Goal: Transaction & Acquisition: Download file/media

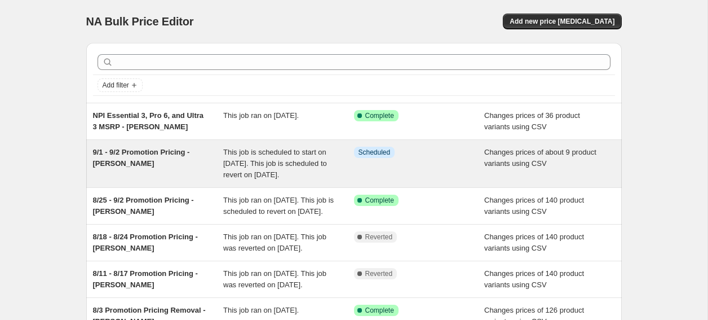
scroll to position [15, 0]
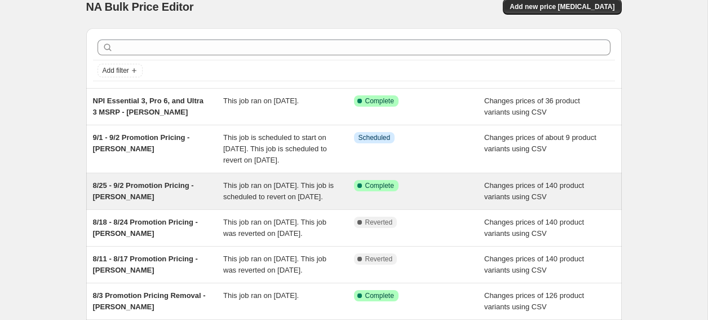
click at [508, 201] on span "Changes prices of 140 product variants using CSV" at bounding box center [535, 191] width 100 height 20
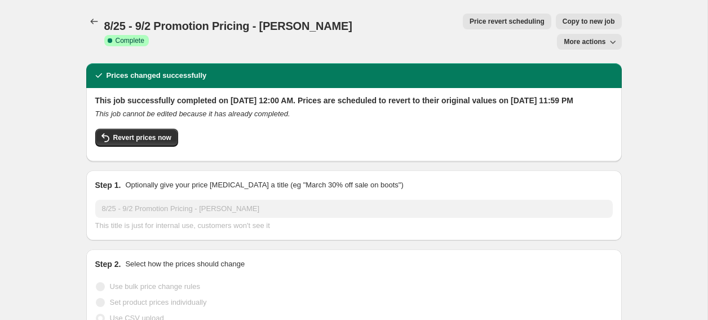
click at [599, 37] on span "More actions" at bounding box center [585, 41] width 42 height 9
click at [580, 48] on span "Export Recap CSV" at bounding box center [594, 45] width 61 height 8
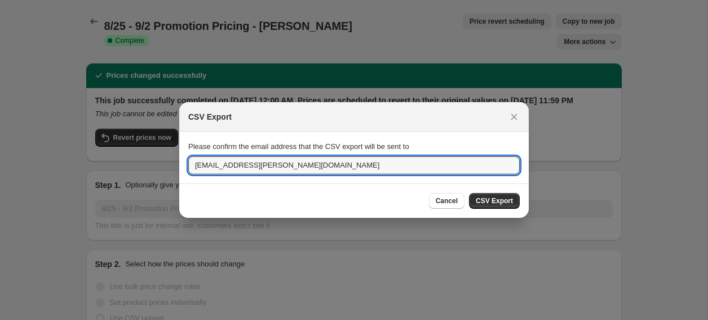
drag, startPoint x: 229, startPoint y: 166, endPoint x: 125, endPoint y: 166, distance: 103.8
type input "[EMAIL_ADDRESS][PERSON_NAME][DOMAIN_NAME]"
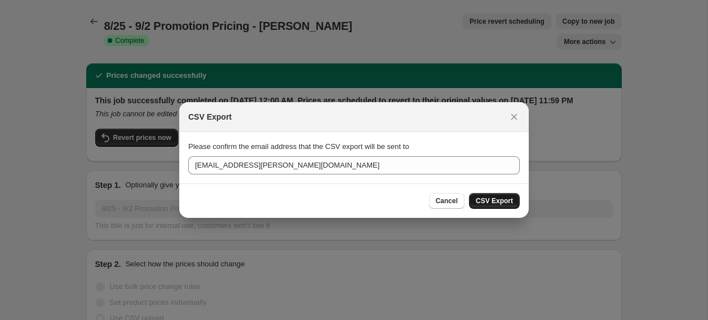
click at [492, 200] on span "CSV Export" at bounding box center [494, 200] width 37 height 9
